Goal: Check status

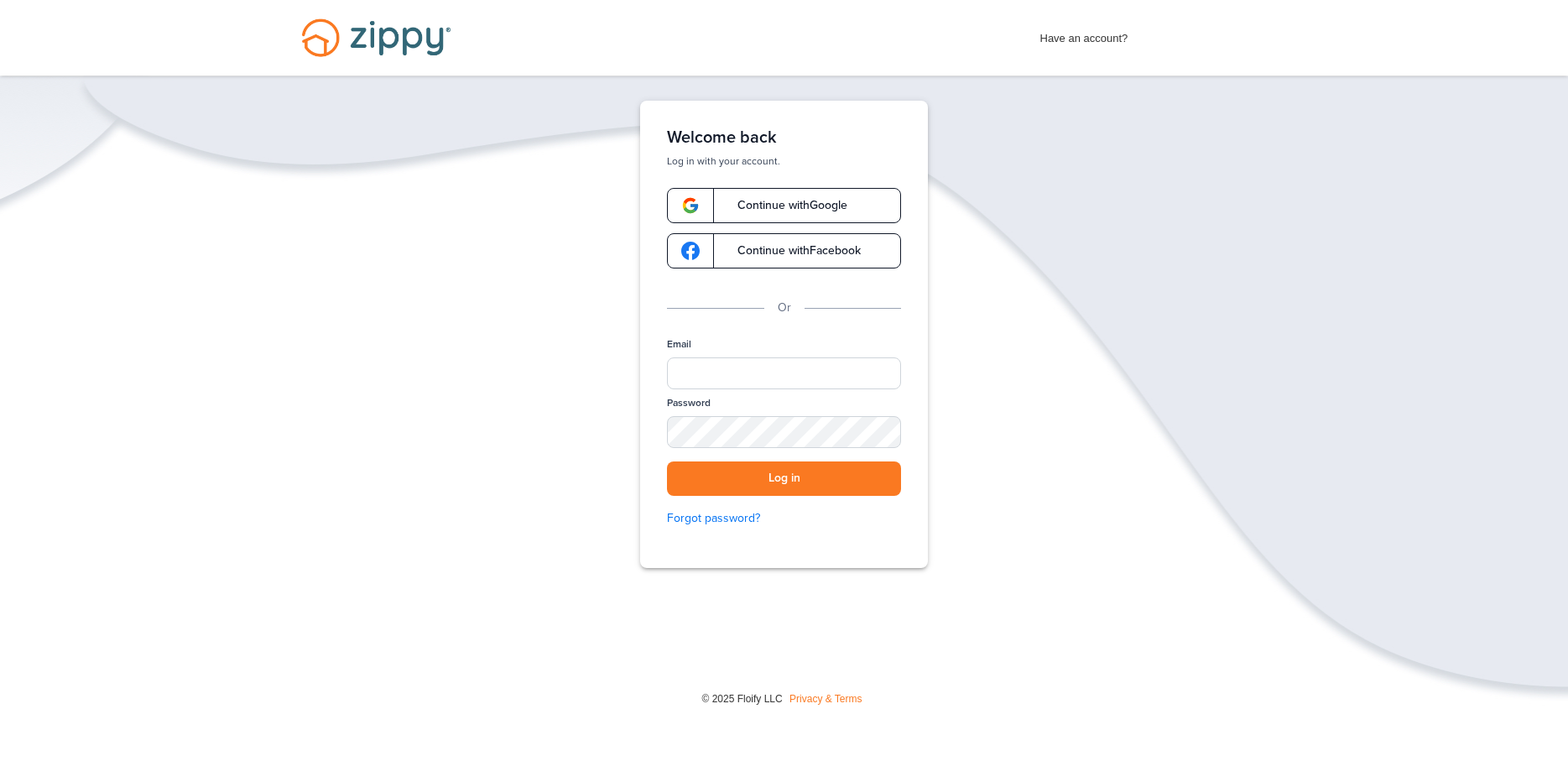
type input "**********"
click at [752, 478] on button "Log in" at bounding box center [784, 479] width 234 height 35
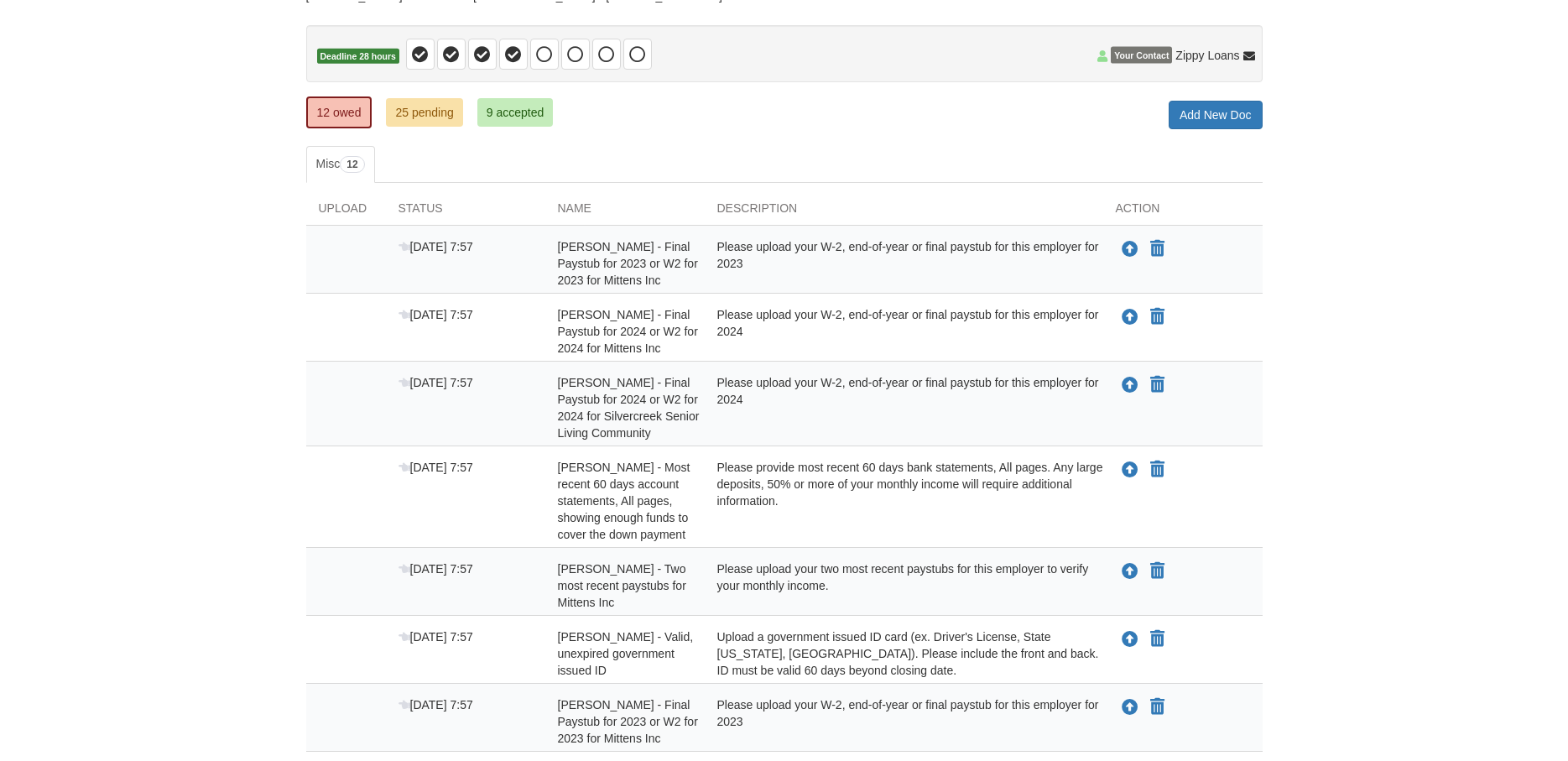
scroll to position [171, 0]
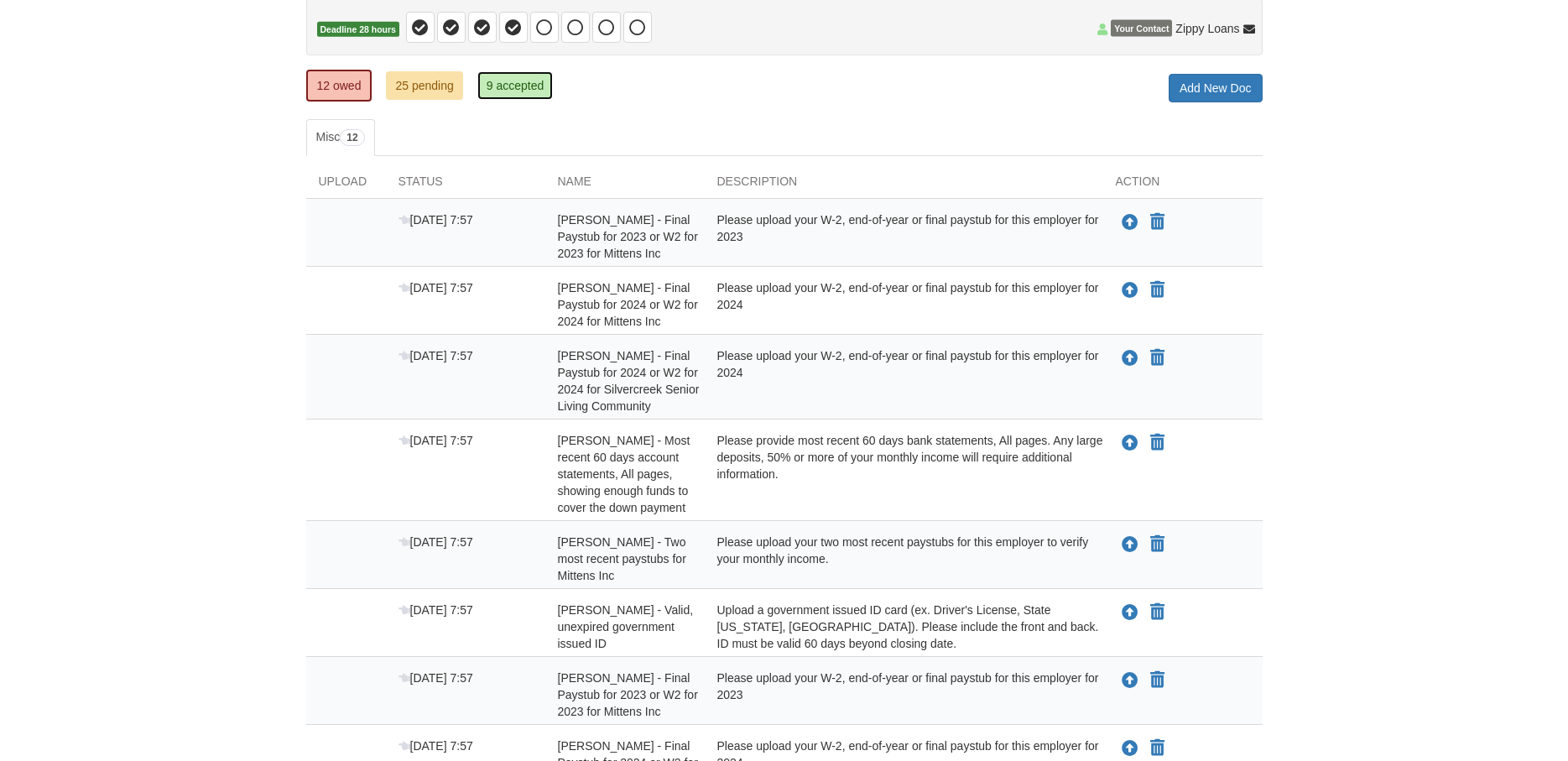
click at [499, 86] on link "9 accepted" at bounding box center [516, 86] width 77 height 29
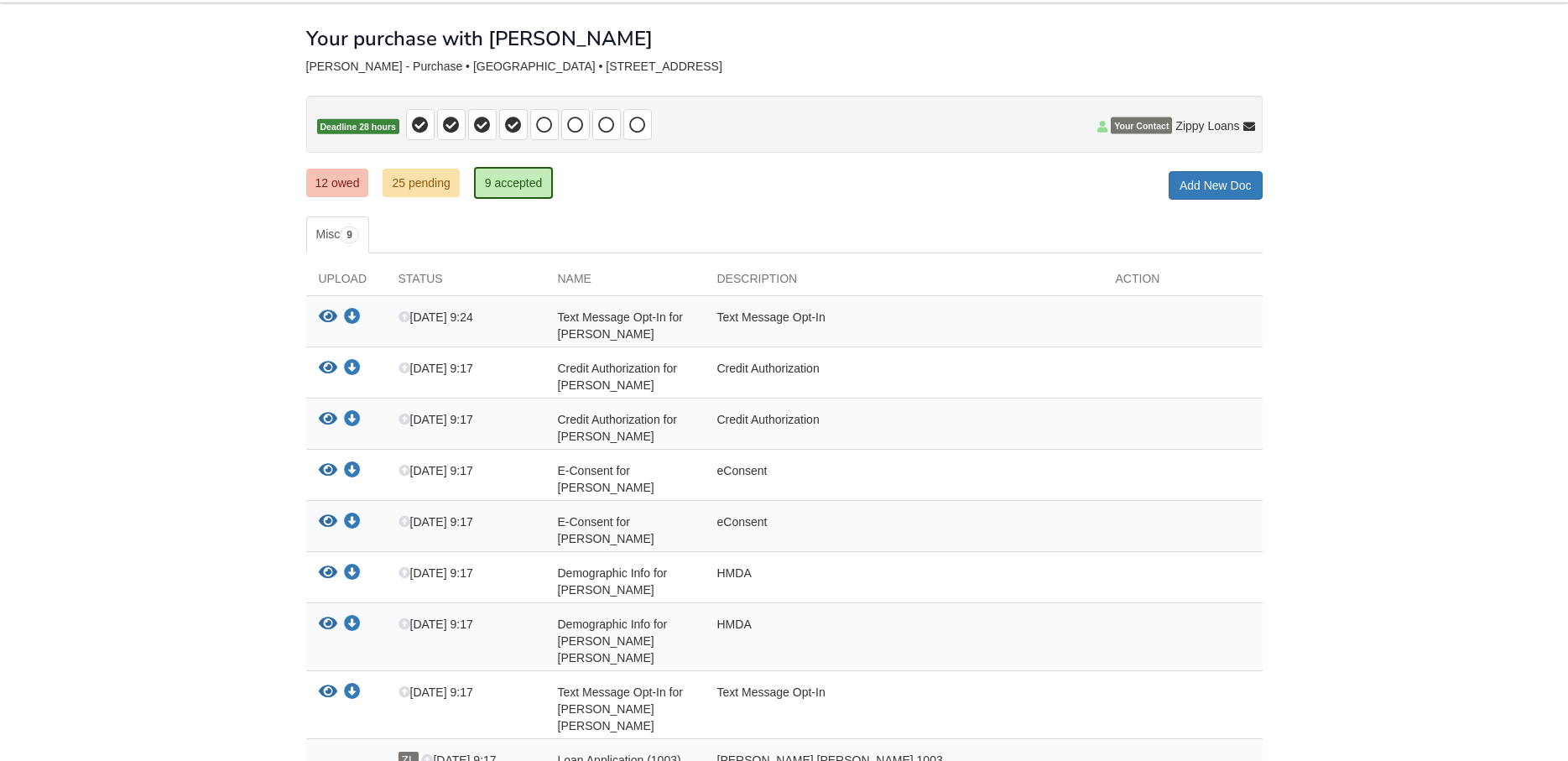
scroll to position [86, 0]
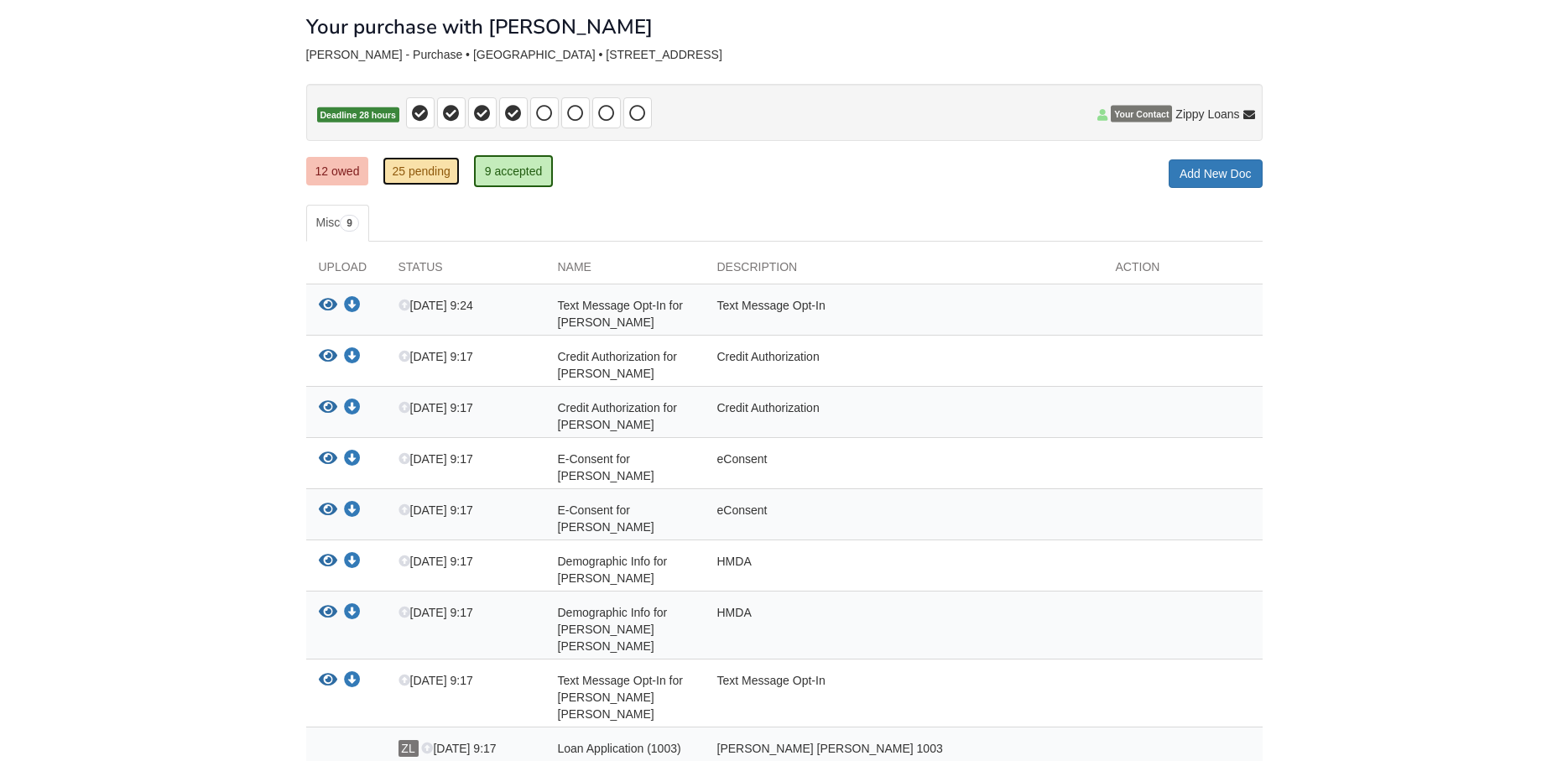
click at [425, 174] on link "25 pending" at bounding box center [420, 171] width 77 height 29
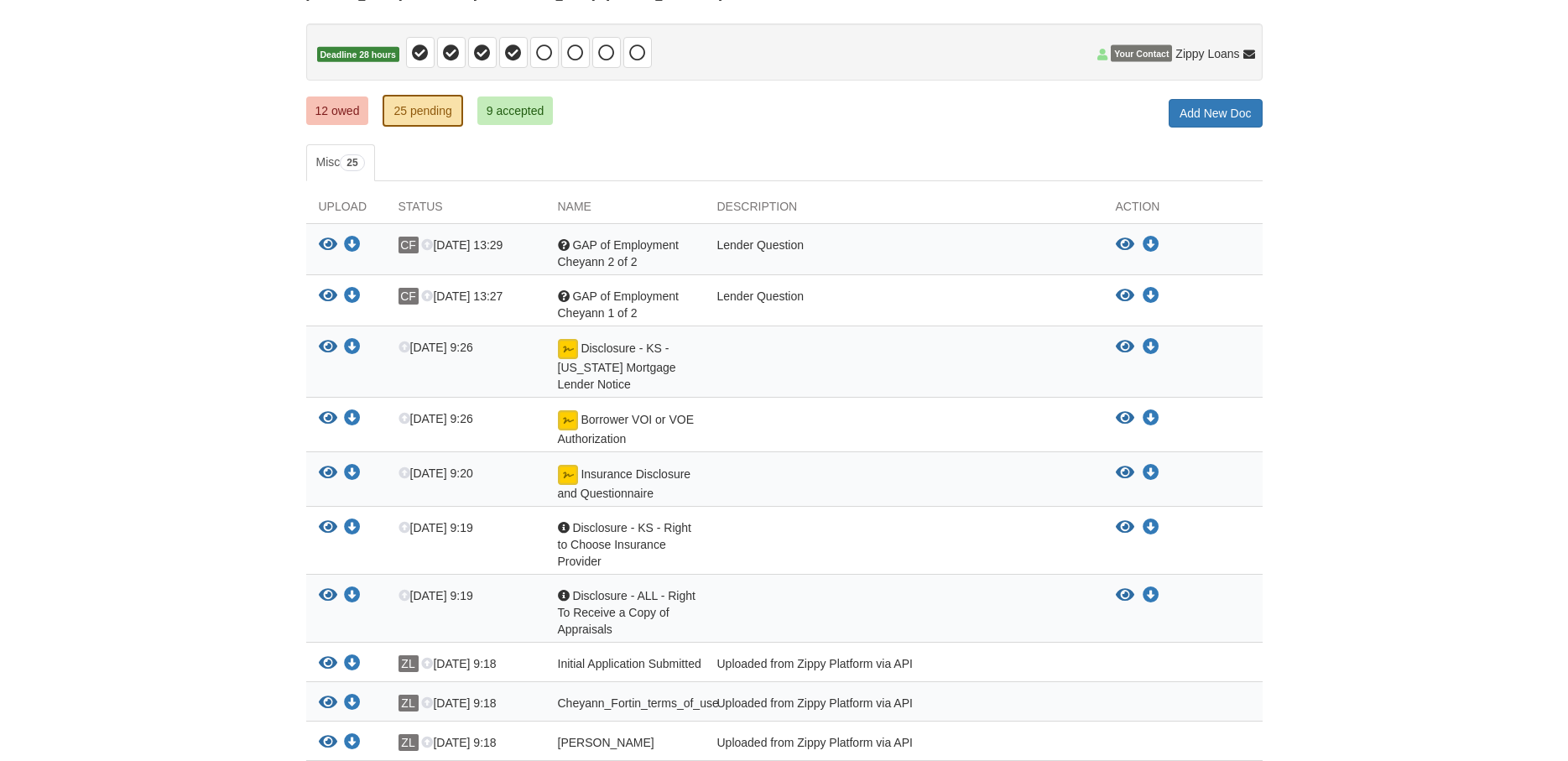
scroll to position [171, 0]
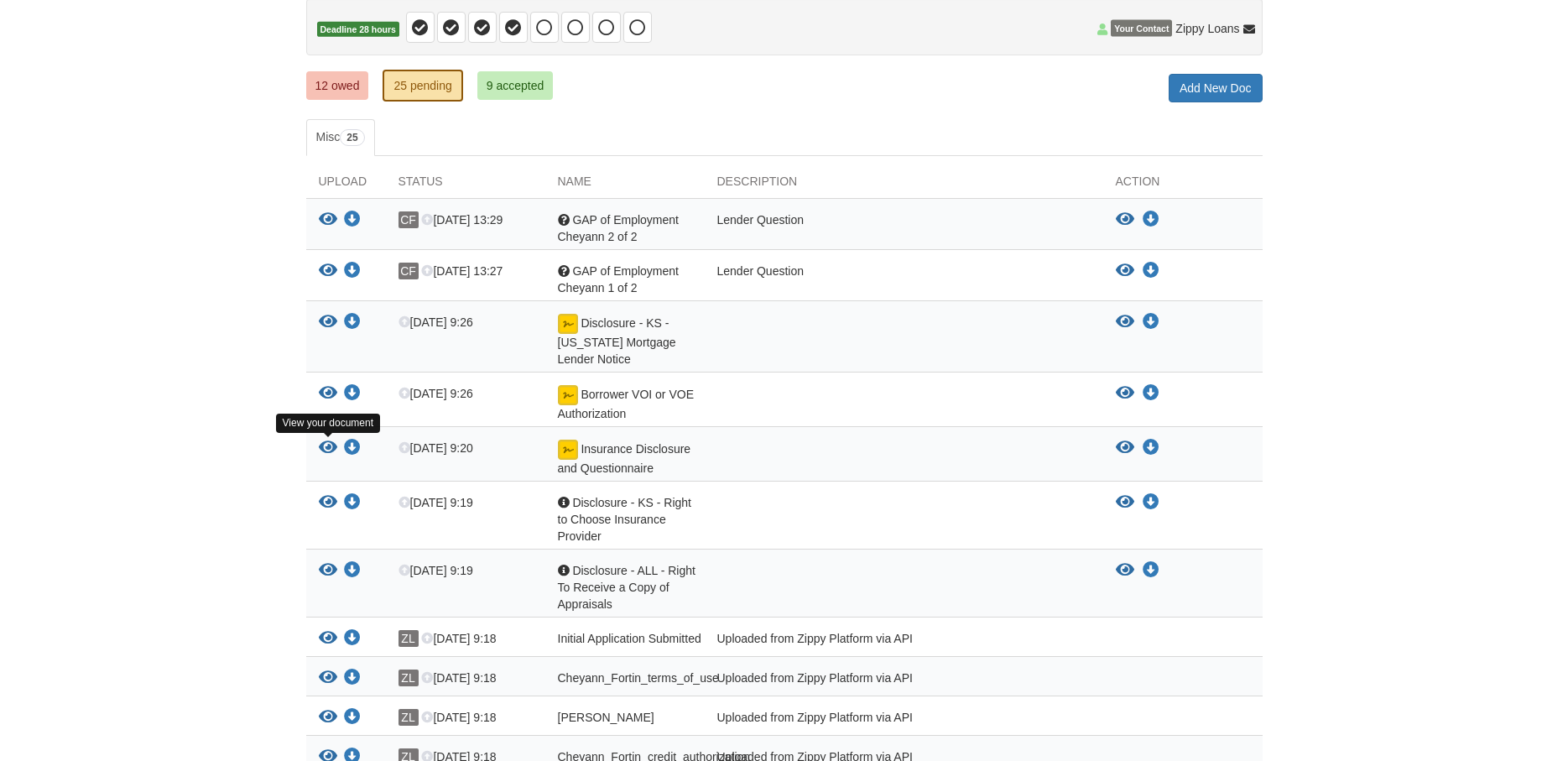
click at [321, 447] on icon "View Insurance Disclosure and Questionnaire" at bounding box center [328, 448] width 19 height 17
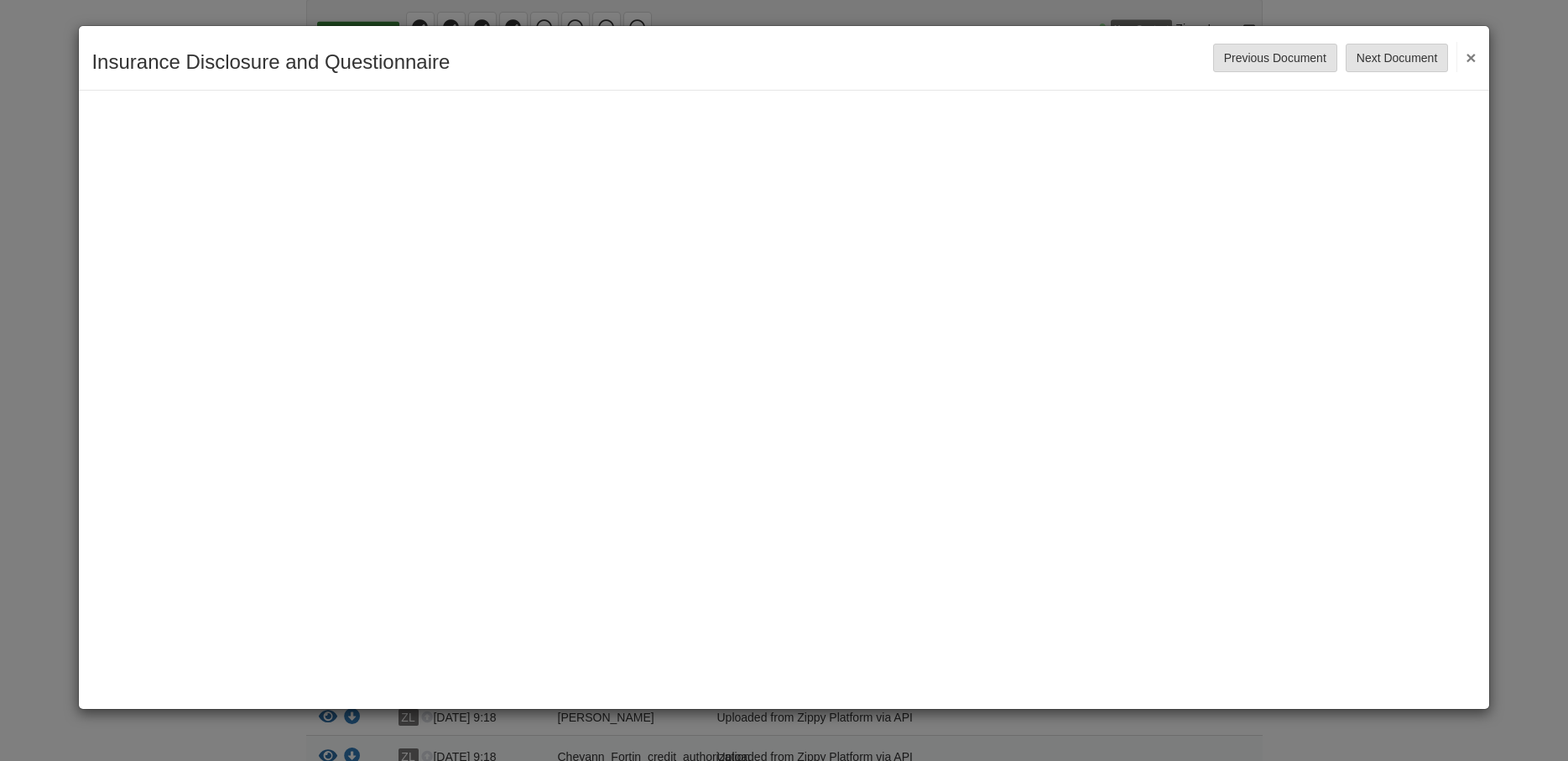
click at [1474, 55] on button "×" at bounding box center [1465, 57] width 19 height 30
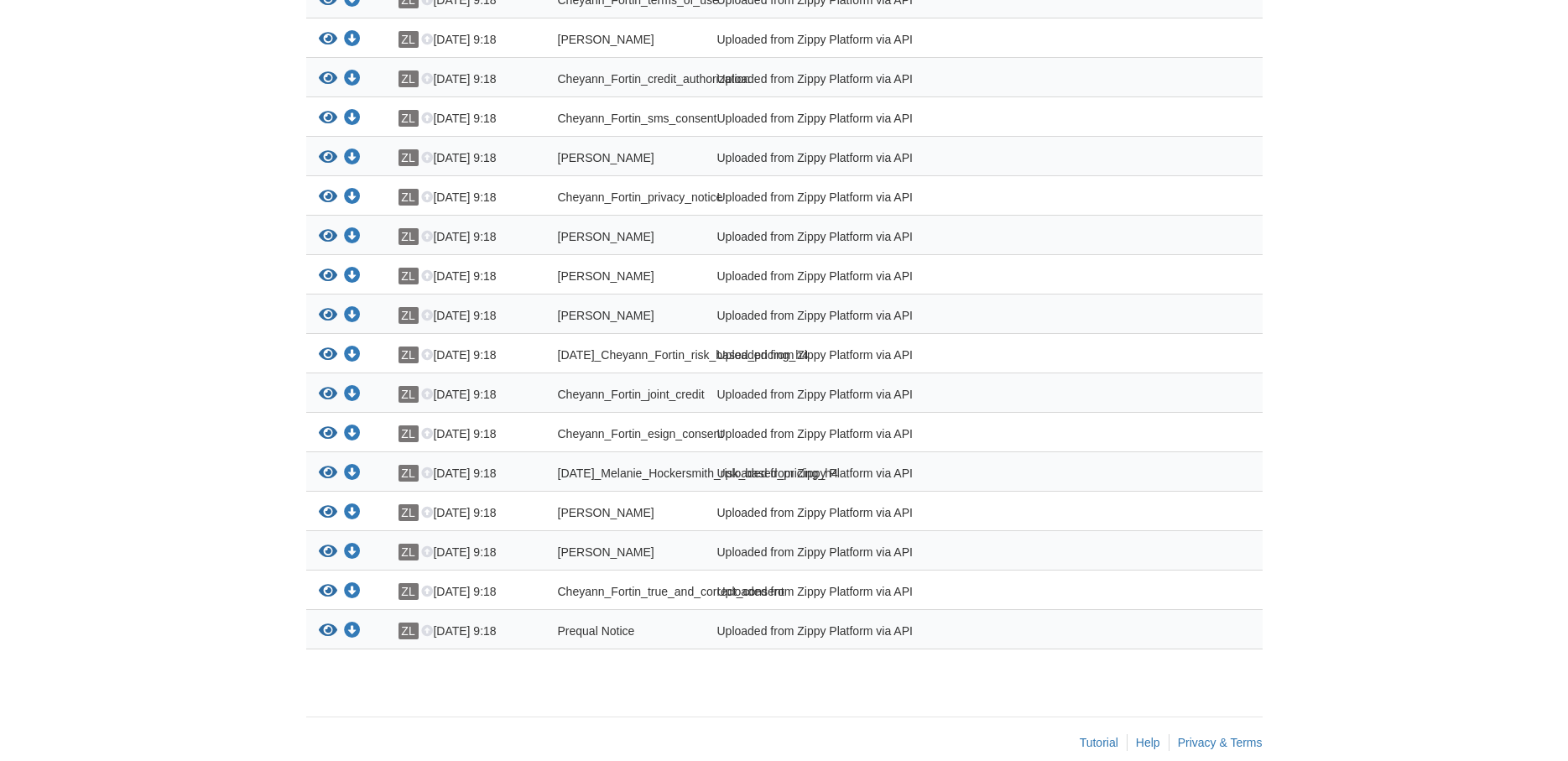
scroll to position [814, 0]
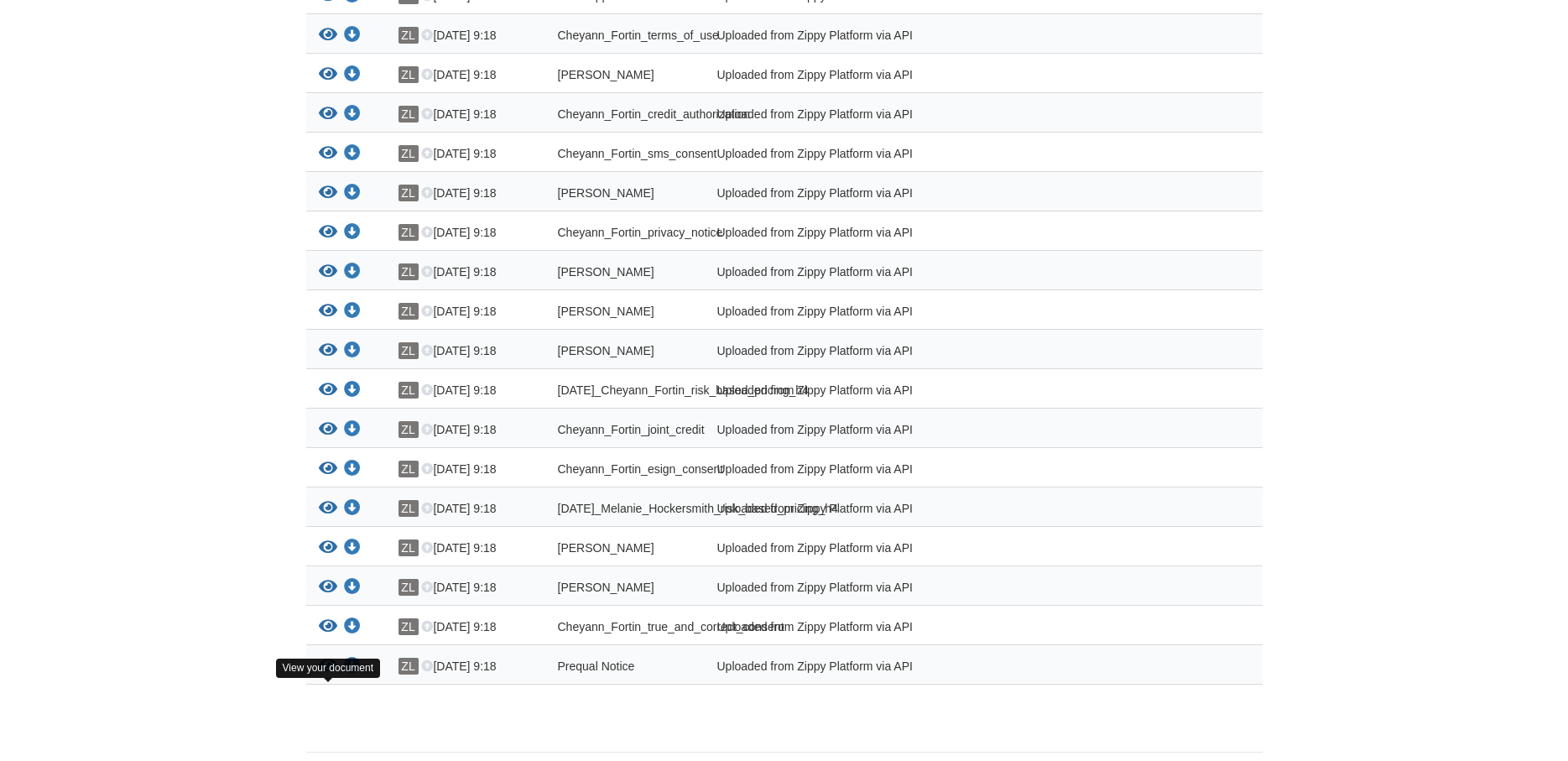
click at [329, 674] on icon "View Prequal Notice" at bounding box center [328, 667] width 19 height 17
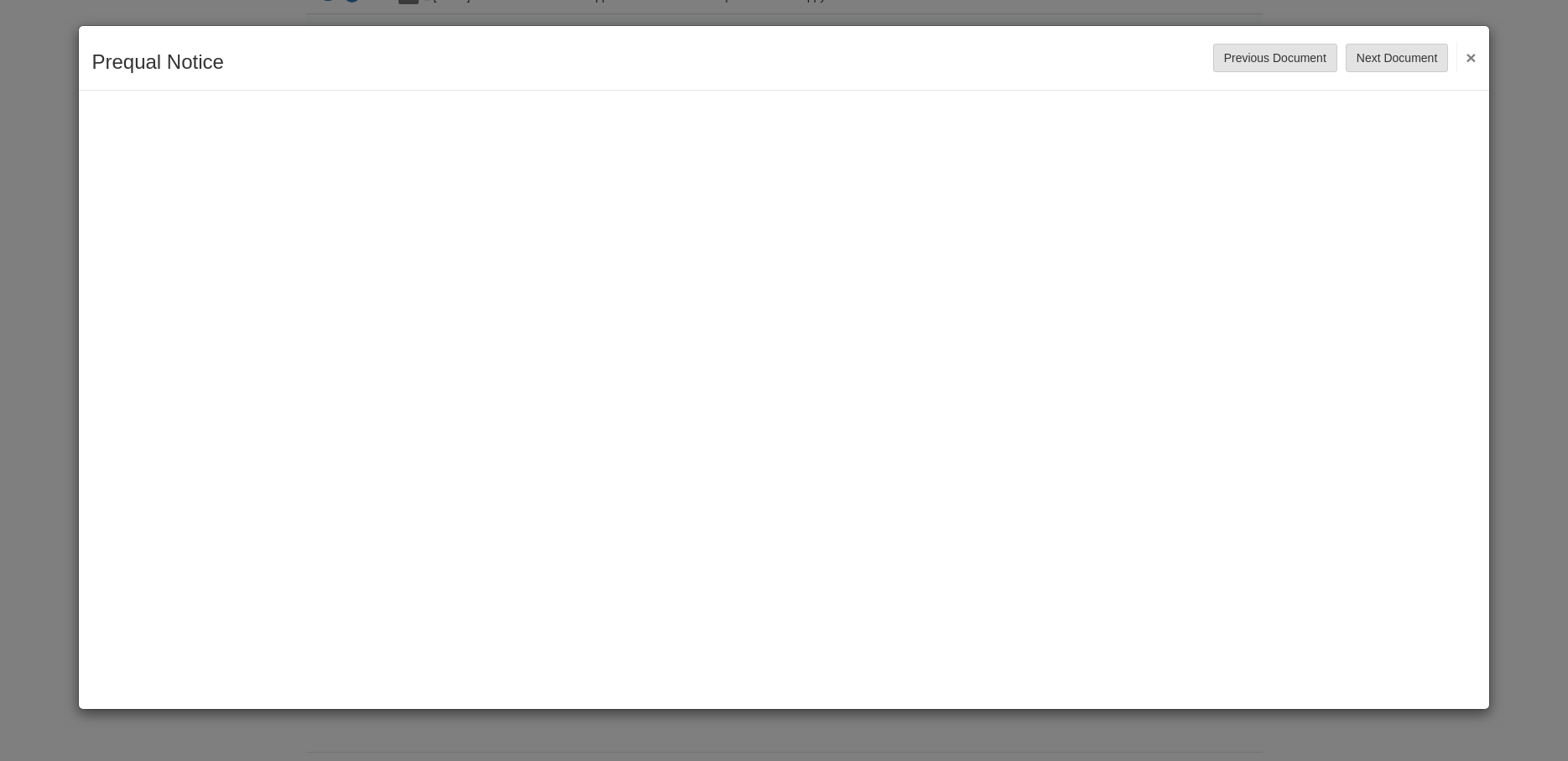
click at [1474, 60] on button "×" at bounding box center [1465, 57] width 19 height 30
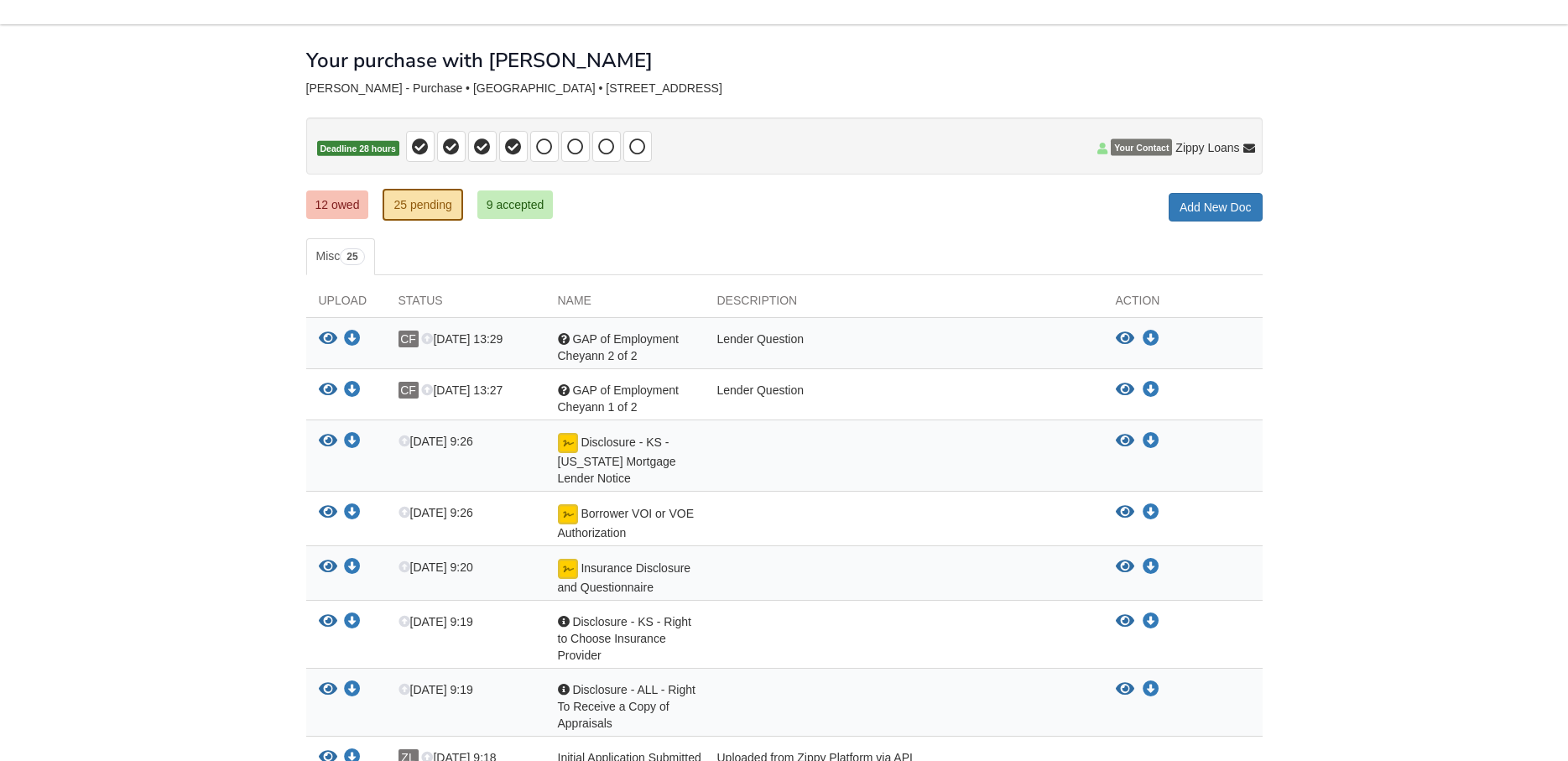
scroll to position [0, 0]
